Goal: Check status: Check status

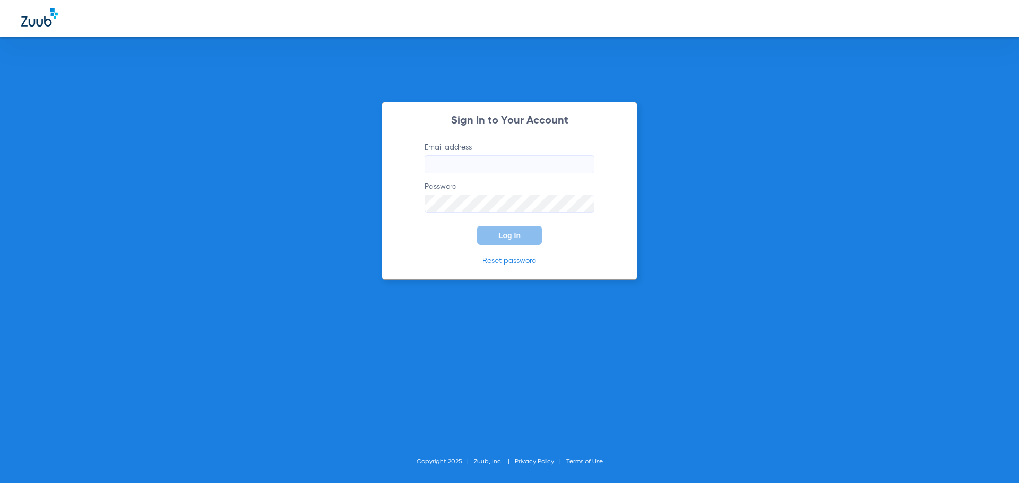
click at [522, 159] on input "Email address" at bounding box center [509, 164] width 170 height 18
click at [470, 164] on input "Email address Required" at bounding box center [509, 164] width 170 height 18
type input "[EMAIL_ADDRESS][DOMAIN_NAME]"
click at [503, 231] on button "Log In" at bounding box center [509, 235] width 65 height 19
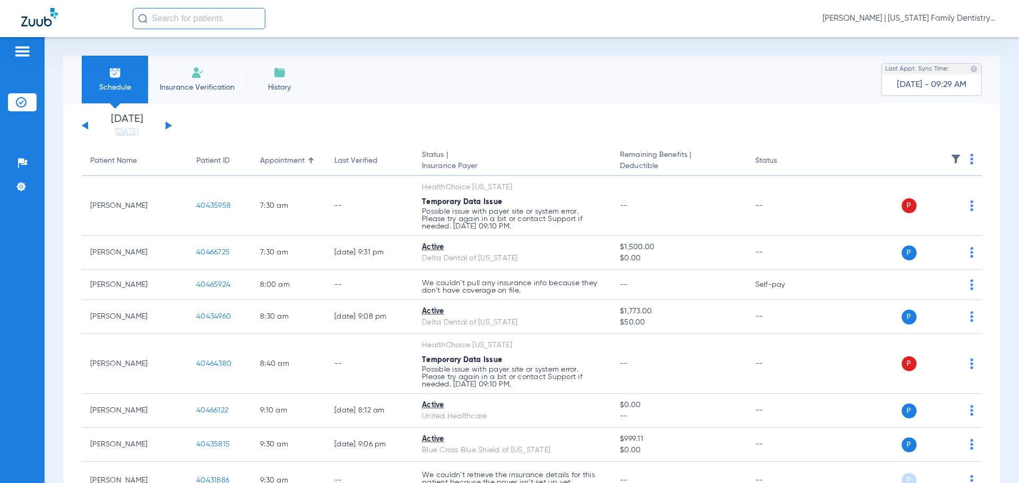
click at [170, 125] on button at bounding box center [169, 125] width 6 height 8
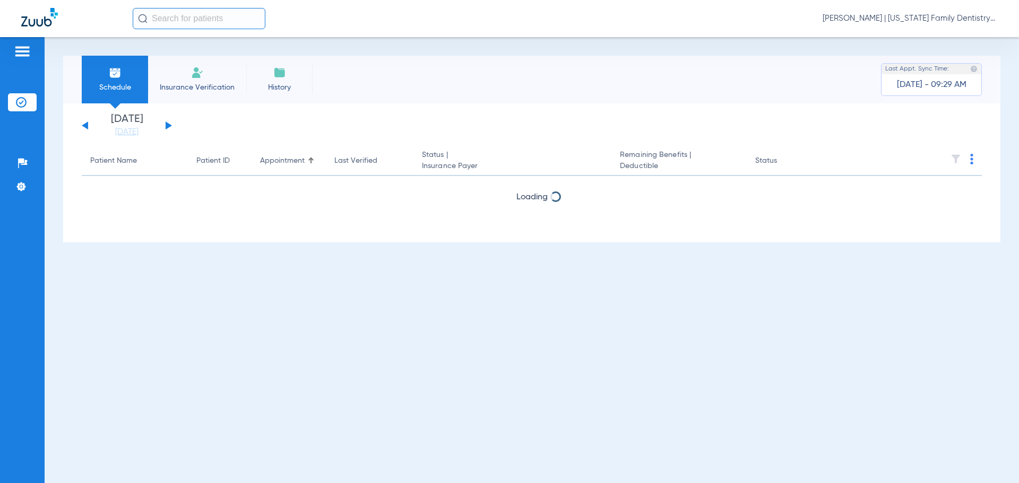
click at [170, 125] on button at bounding box center [169, 125] width 6 height 8
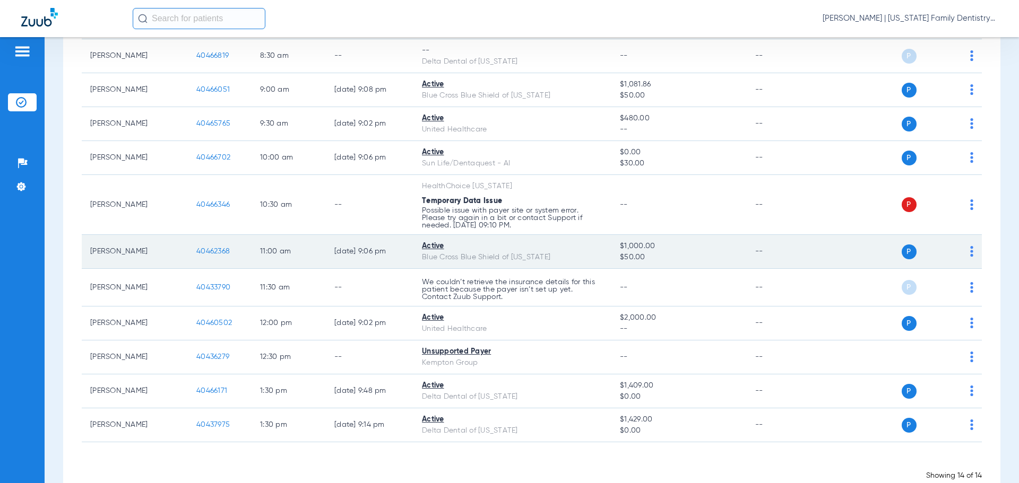
scroll to position [212, 0]
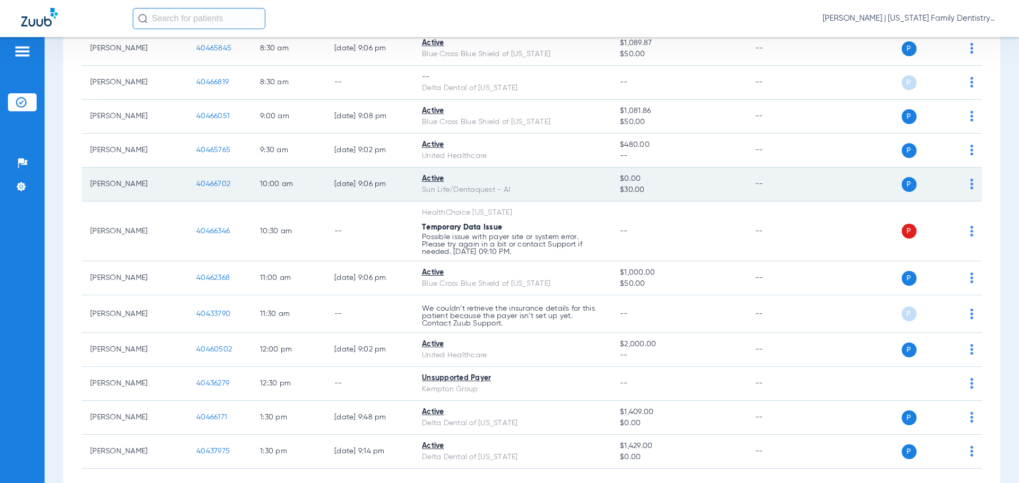
click at [202, 182] on span "40466702" at bounding box center [213, 183] width 34 height 7
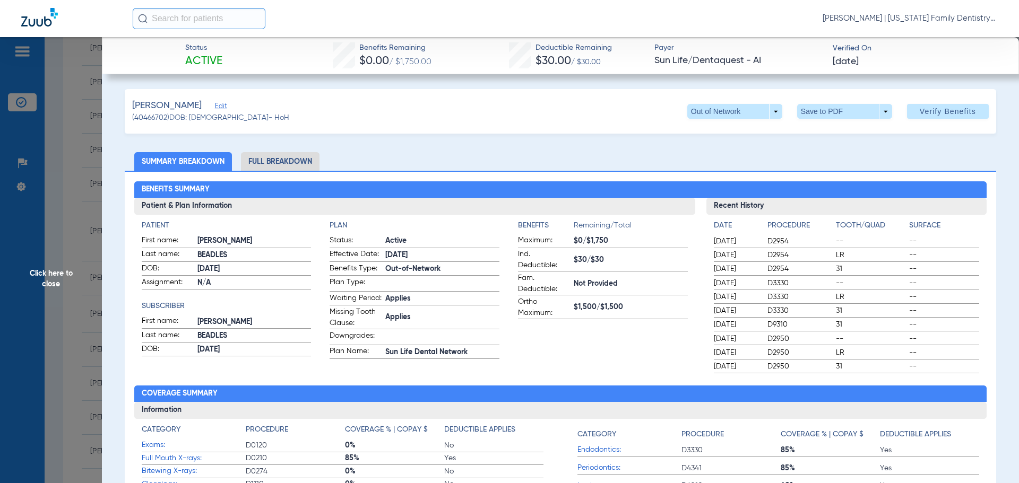
click at [306, 164] on li "Full Breakdown" at bounding box center [280, 161] width 79 height 19
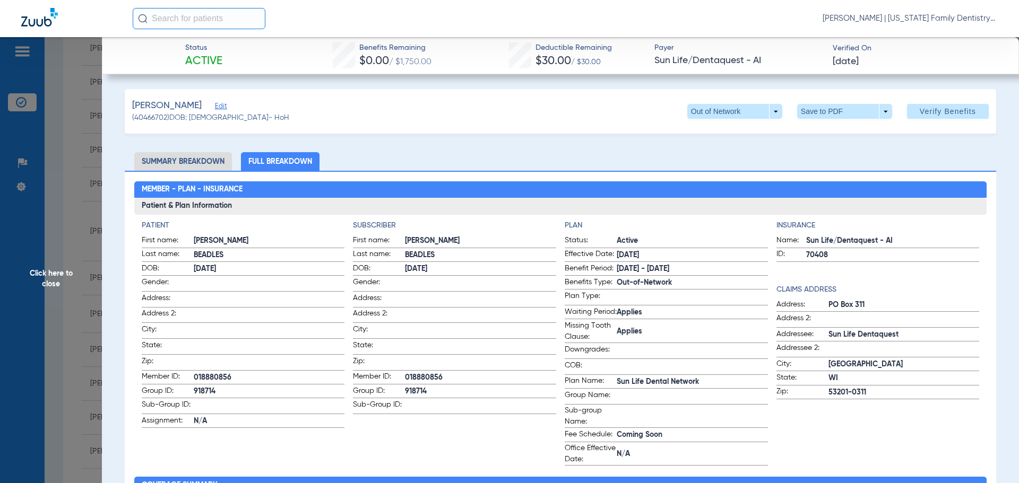
click at [189, 162] on li "Summary Breakdown" at bounding box center [183, 161] width 98 height 19
